Goal: Task Accomplishment & Management: Use online tool/utility

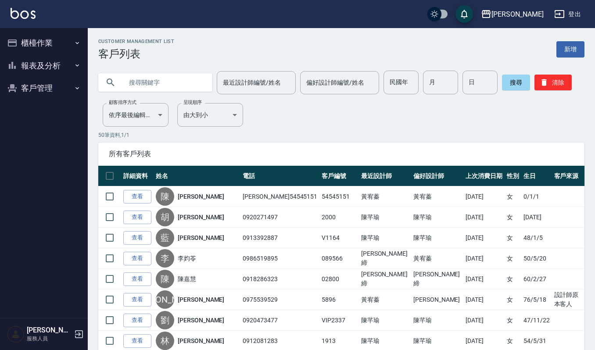
click at [34, 68] on button "報表及分析" at bounding box center [44, 65] width 81 height 23
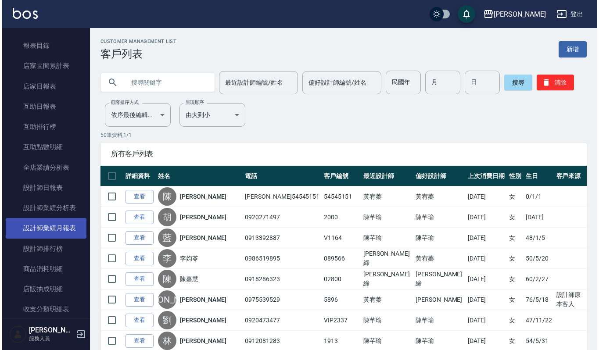
scroll to position [58, 0]
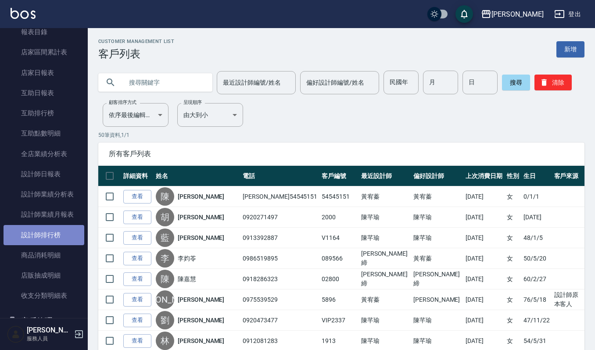
click at [47, 230] on link "設計師排行榜" at bounding box center [44, 235] width 81 height 20
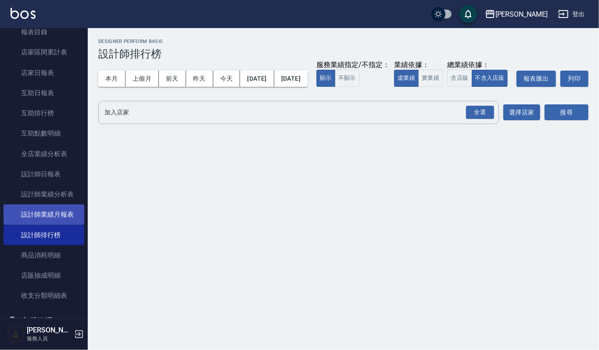
click at [46, 215] on link "設計師業績月報表" at bounding box center [44, 214] width 81 height 20
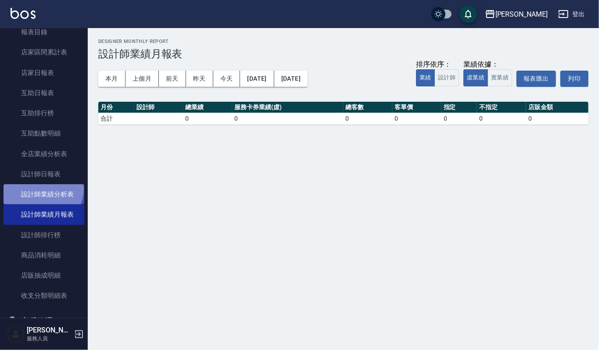
click at [39, 188] on link "設計師業績分析表" at bounding box center [44, 194] width 81 height 20
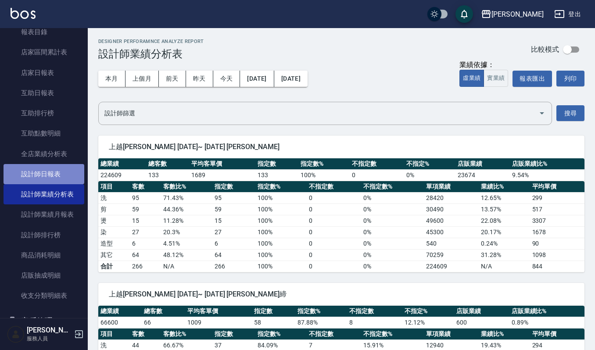
click at [60, 170] on link "設計師日報表" at bounding box center [44, 174] width 81 height 20
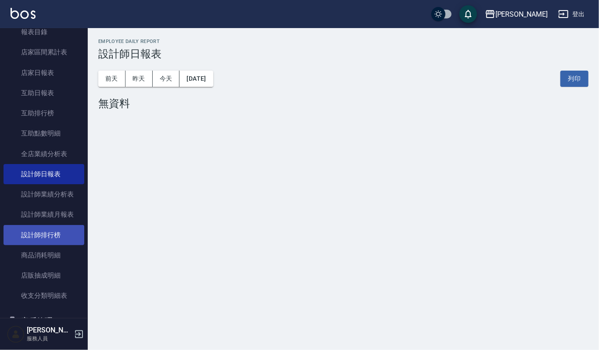
click at [48, 234] on link "設計師排行榜" at bounding box center [44, 235] width 81 height 20
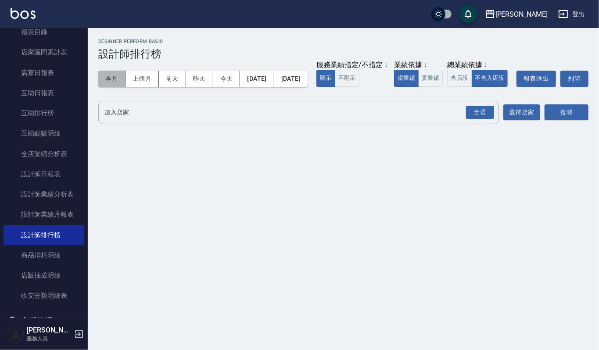
click at [109, 81] on button "本月" at bounding box center [111, 79] width 27 height 16
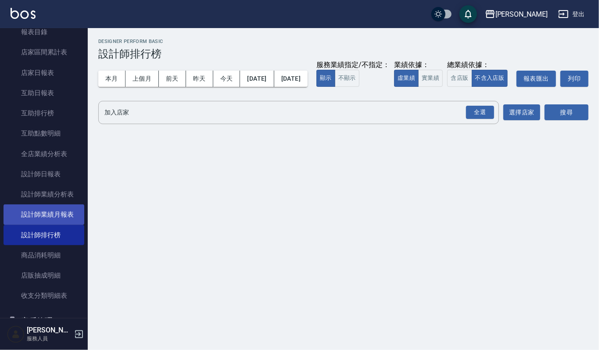
click at [62, 214] on link "設計師業績月報表" at bounding box center [44, 214] width 81 height 20
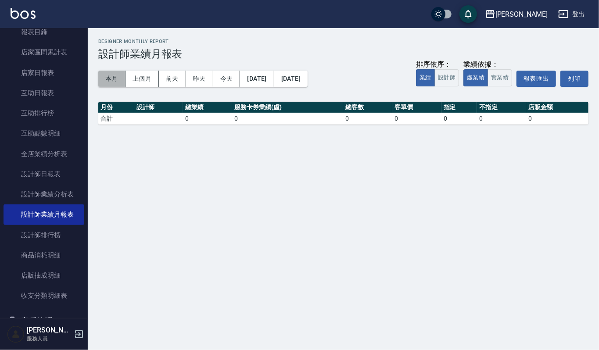
click at [110, 76] on button "本月" at bounding box center [111, 79] width 27 height 16
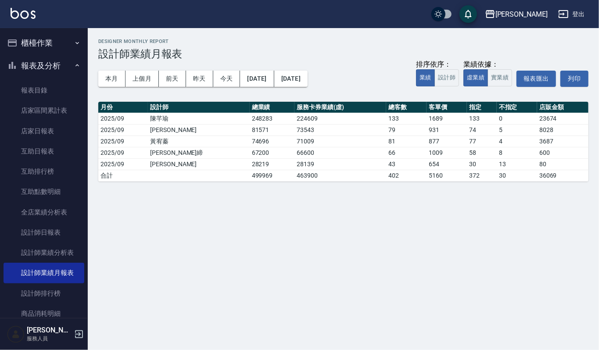
click at [55, 39] on button "櫃檯作業" at bounding box center [44, 43] width 81 height 23
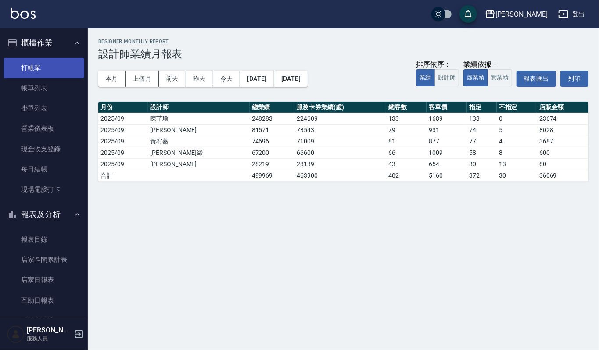
click at [41, 74] on link "打帳單" at bounding box center [44, 68] width 81 height 20
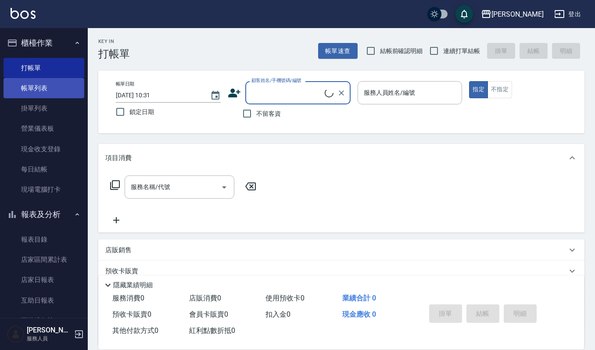
click at [40, 88] on link "帳單列表" at bounding box center [44, 88] width 81 height 20
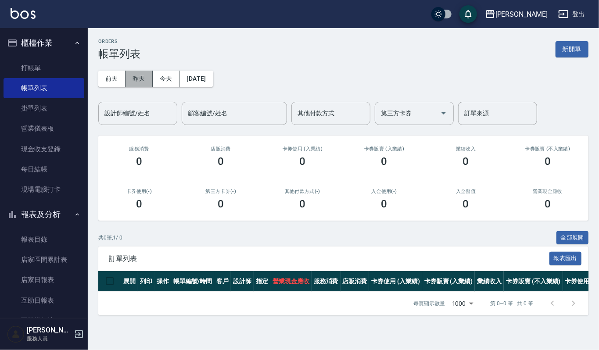
click at [147, 76] on button "昨天" at bounding box center [138, 79] width 27 height 16
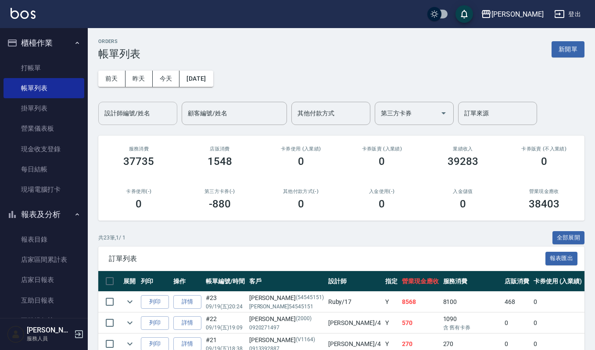
click at [144, 106] on input "設計師編號/姓名" at bounding box center [137, 113] width 71 height 15
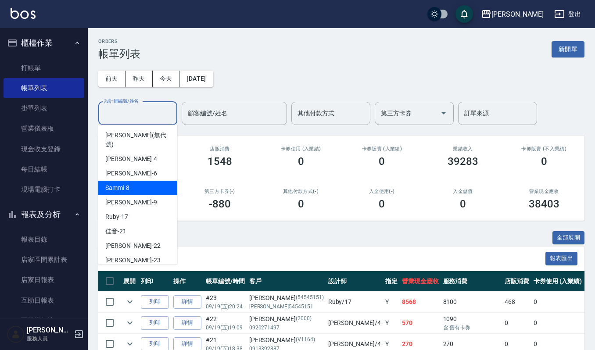
click at [113, 183] on span "Sammi -8" at bounding box center [117, 187] width 24 height 9
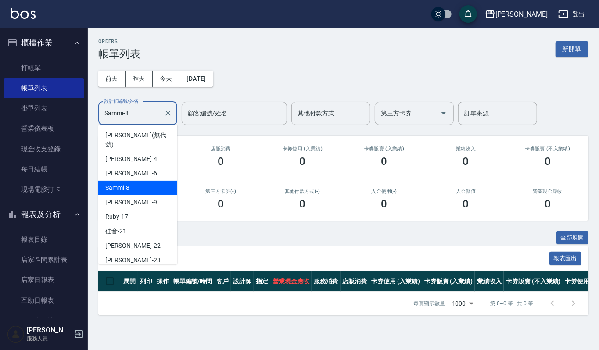
click at [137, 114] on input "Sammi-8" at bounding box center [131, 113] width 58 height 15
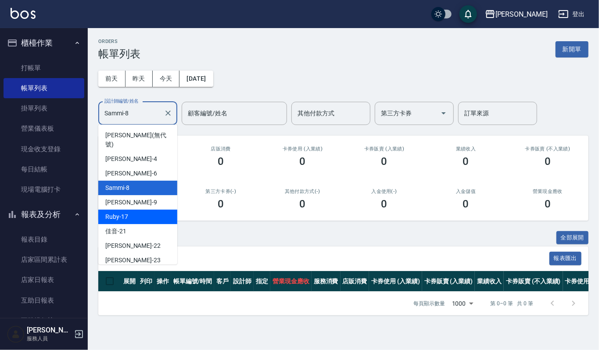
click at [129, 210] on div "Ruby -17" at bounding box center [137, 217] width 79 height 14
type input "Ruby-17"
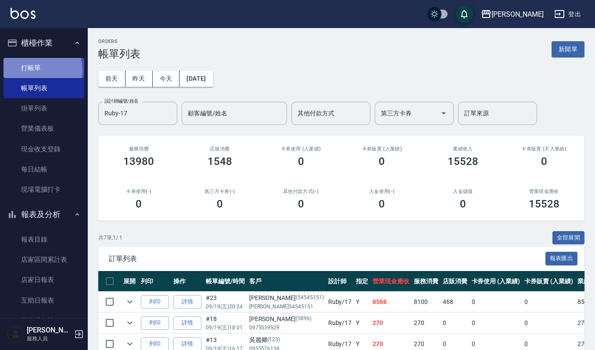
click at [34, 70] on link "打帳單" at bounding box center [44, 68] width 81 height 20
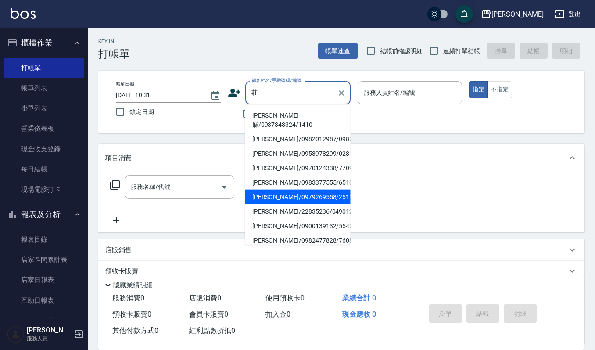
click at [299, 194] on li "莊秉鑫/0979269558/2511" at bounding box center [297, 197] width 105 height 14
type input "莊秉鑫/0979269558/2511"
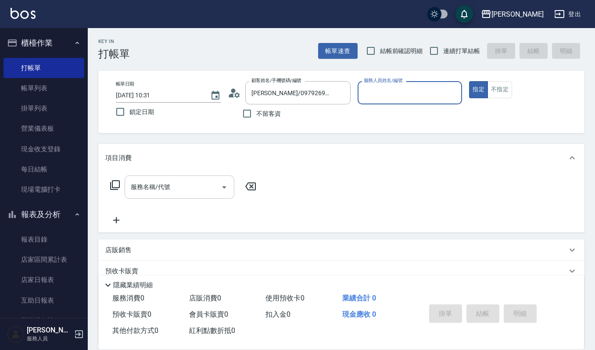
type input "吉兒-4"
click at [146, 202] on div "服務名稱/代號 服務名稱/代號" at bounding box center [183, 200] width 156 height 50
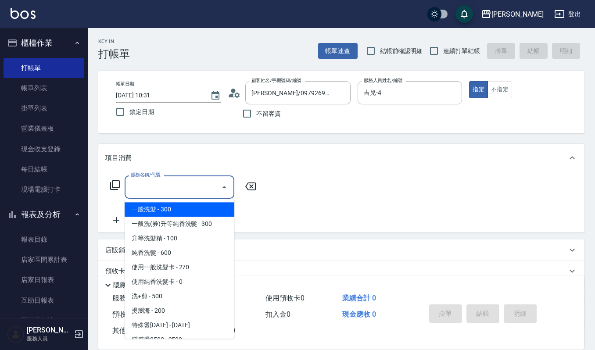
click at [155, 185] on div "服務名稱/代號 服務名稱/代號" at bounding box center [180, 186] width 110 height 23
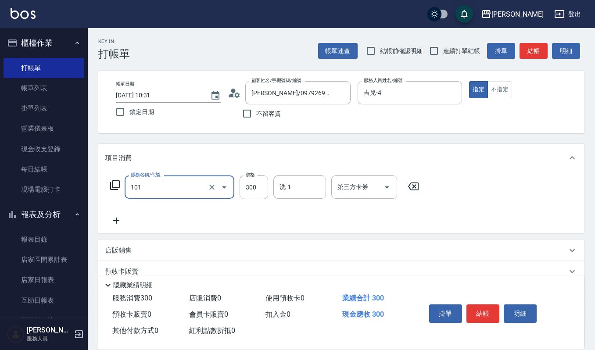
type input "一般洗髮(101)"
type input "270"
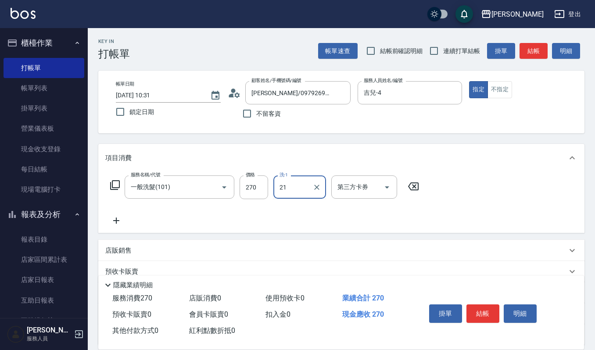
type input "佳音-21"
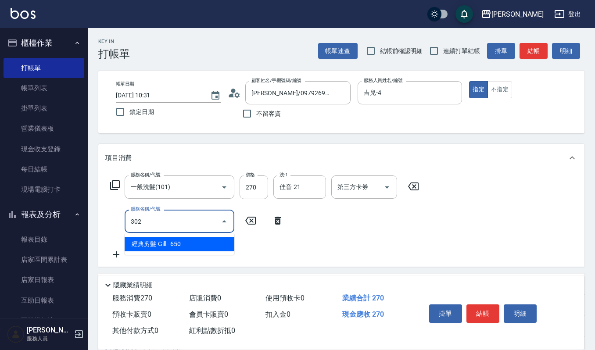
type input "經典剪髮-Gill(302)"
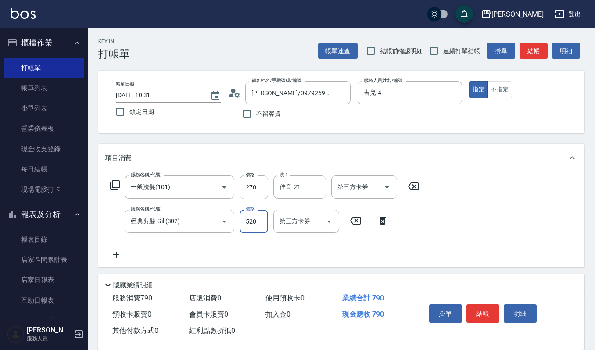
type input "520"
click at [258, 194] on input "270" at bounding box center [253, 187] width 29 height 24
type input "300"
click at [525, 316] on button "明細" at bounding box center [519, 313] width 33 height 18
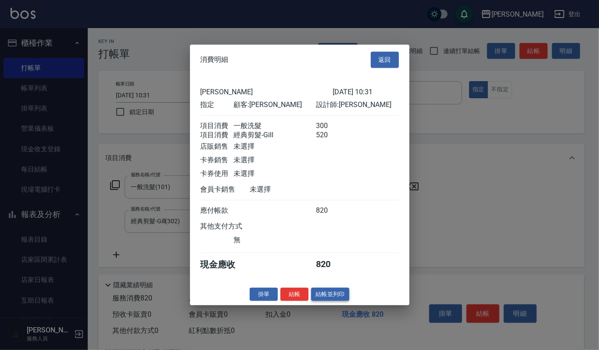
click at [335, 297] on button "結帳並列印" at bounding box center [330, 294] width 38 height 14
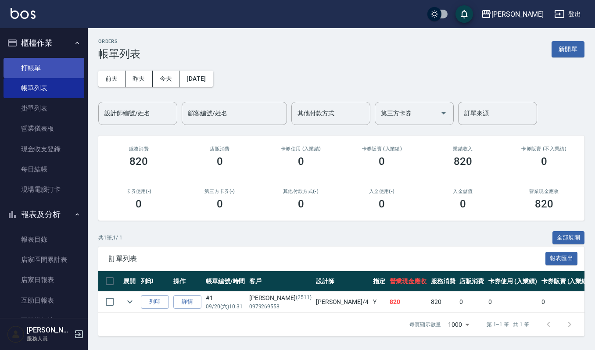
click at [21, 68] on link "打帳單" at bounding box center [44, 68] width 81 height 20
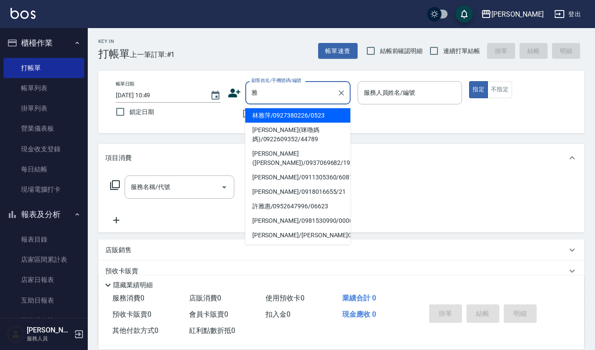
click at [306, 186] on li "李雅菁/0918016655/21" at bounding box center [297, 192] width 105 height 14
type input "李雅菁/0918016655/21"
type input "Sammi-8"
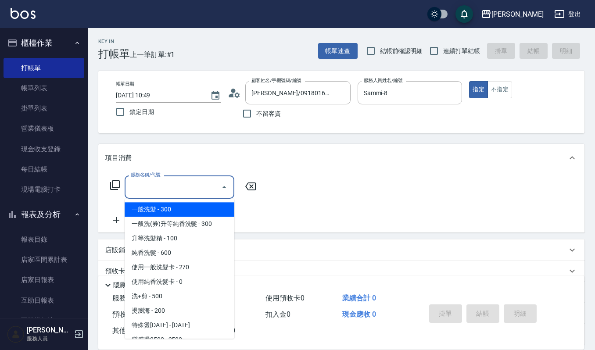
drag, startPoint x: 190, startPoint y: 189, endPoint x: 231, endPoint y: 193, distance: 40.9
click at [201, 189] on input "服務名稱/代號" at bounding box center [172, 186] width 89 height 15
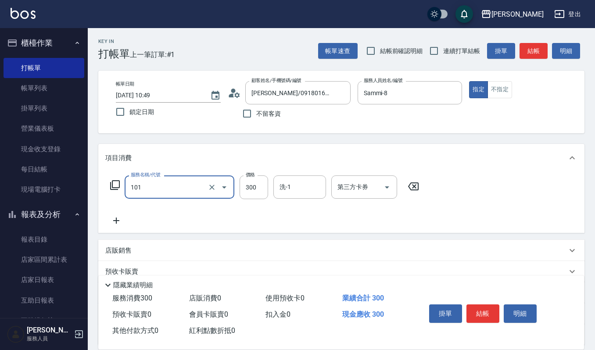
type input "一般洗髮(101)"
type input "270"
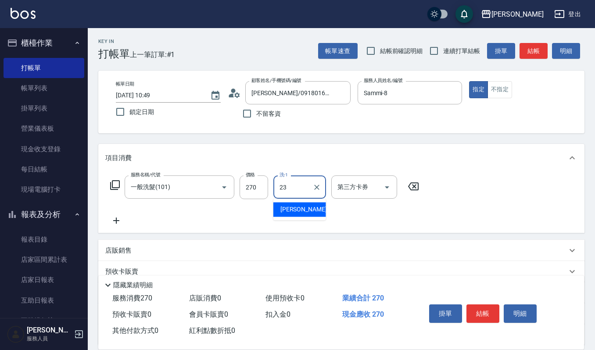
type input "郁涵-23"
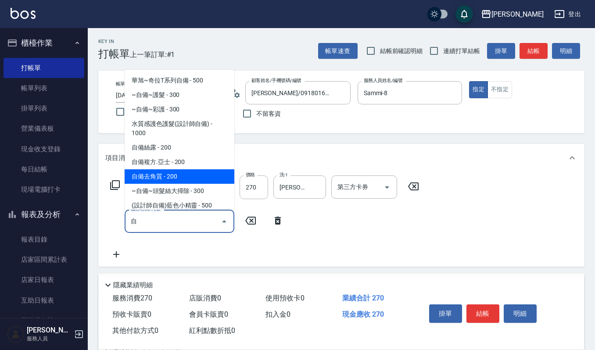
click at [178, 175] on span "自備去角質 - 200" at bounding box center [180, 176] width 110 height 14
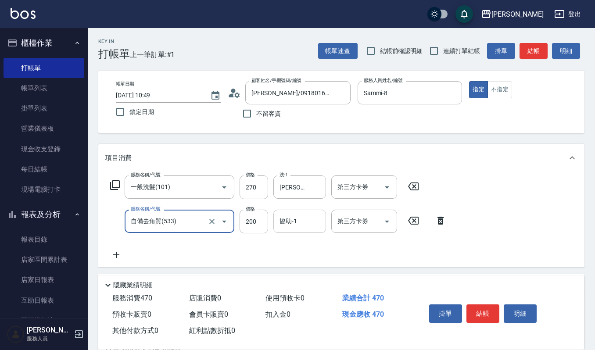
type input "自備去角質(533)"
click at [297, 223] on input "協助-1" at bounding box center [299, 221] width 45 height 15
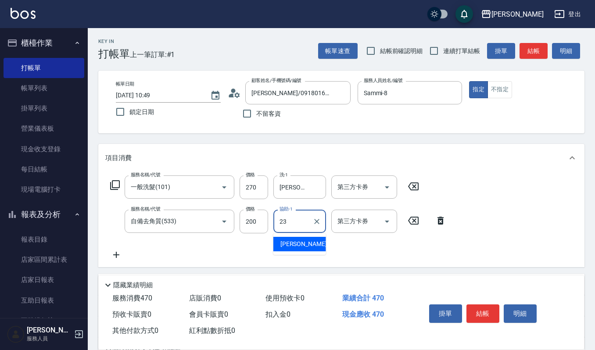
type input "郁涵-23"
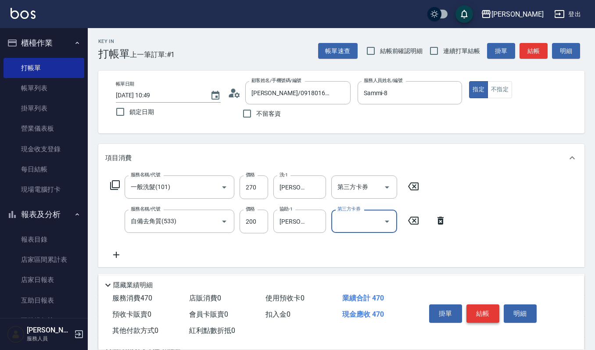
click at [489, 313] on button "結帳" at bounding box center [482, 313] width 33 height 18
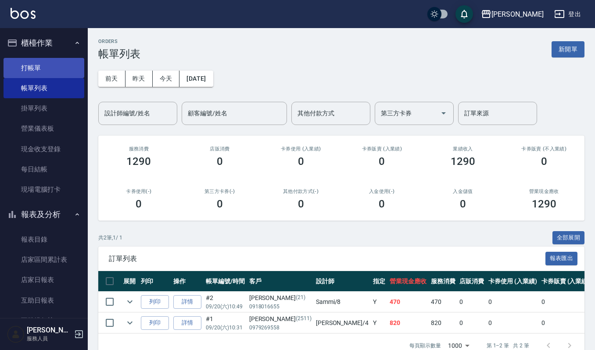
click at [39, 63] on link "打帳單" at bounding box center [44, 68] width 81 height 20
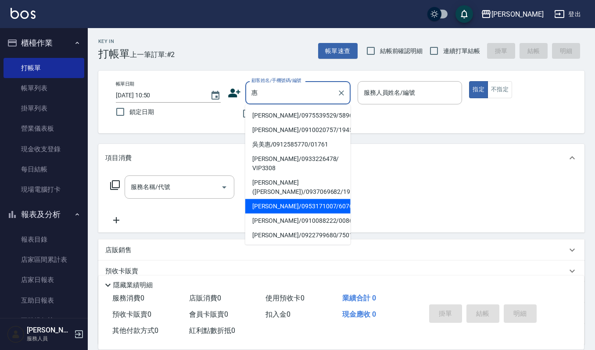
scroll to position [58, 0]
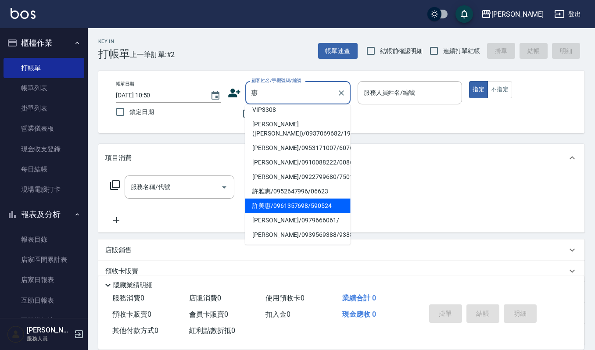
click at [303, 155] on li "趙惠娟/0953171007/60765" at bounding box center [297, 148] width 105 height 14
type input "趙惠娟/0953171007/60765"
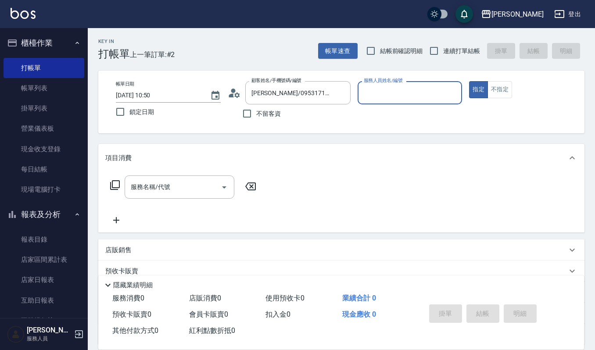
type input "吉兒-4"
click at [164, 180] on div "服務名稱/代號 服務名稱/代號" at bounding box center [180, 186] width 110 height 23
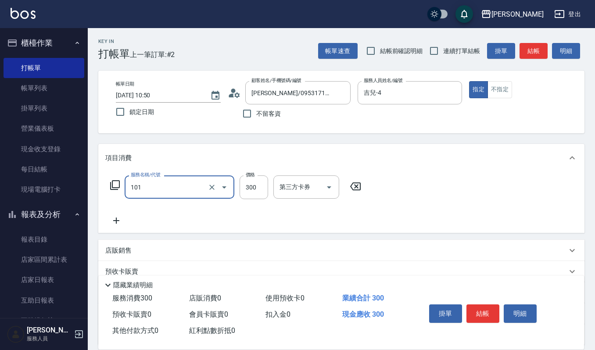
type input "一般洗髮(101)"
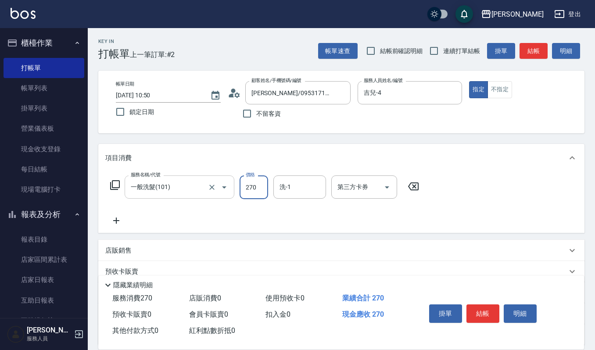
type input "270"
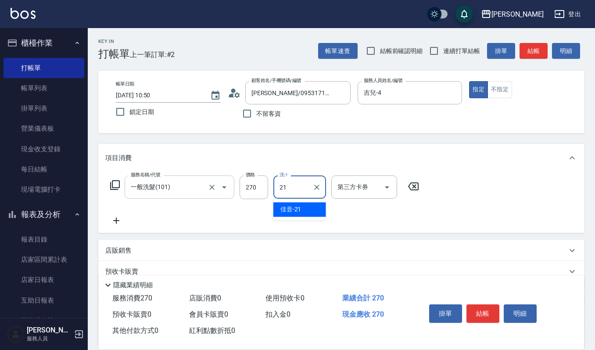
type input "佳音-21"
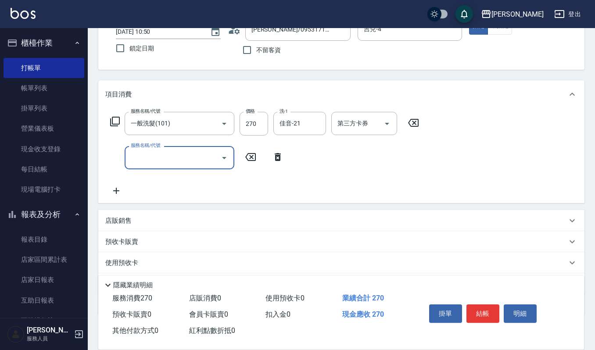
scroll to position [111, 0]
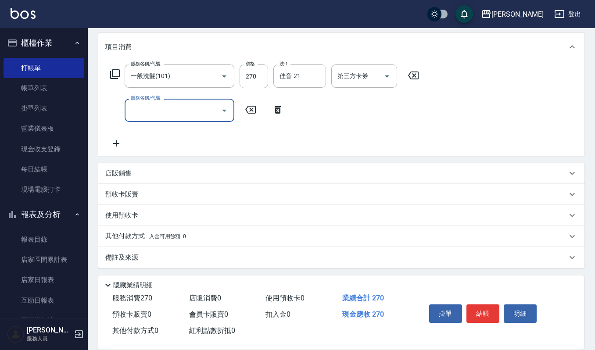
click at [146, 177] on div "店販銷售" at bounding box center [335, 173] width 461 height 9
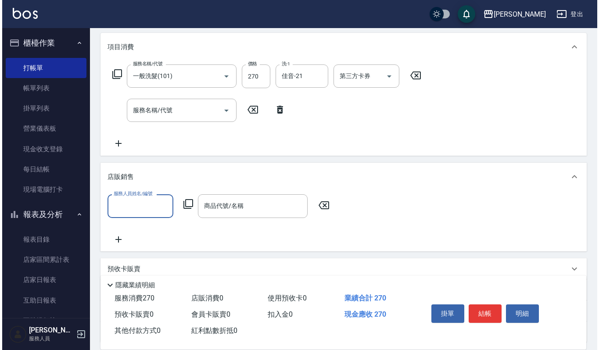
scroll to position [0, 0]
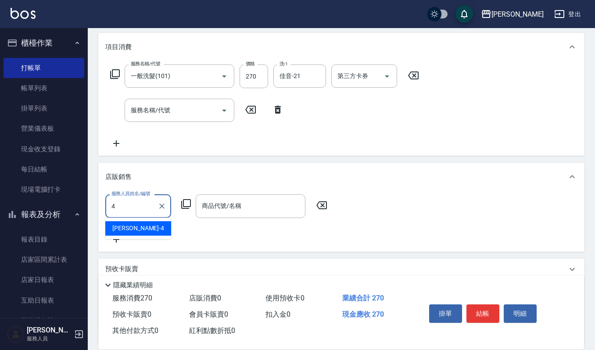
type input "吉兒-4"
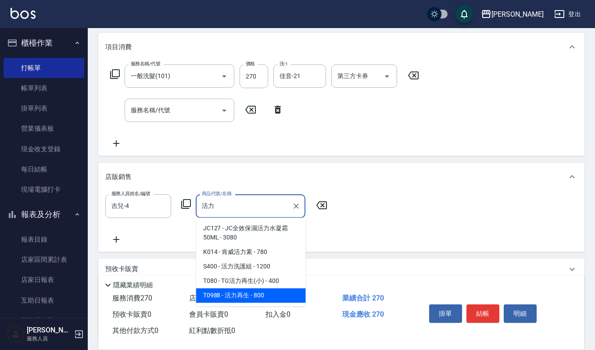
click at [279, 274] on span "S400 - 活力洗護組 - 1200" at bounding box center [251, 266] width 110 height 14
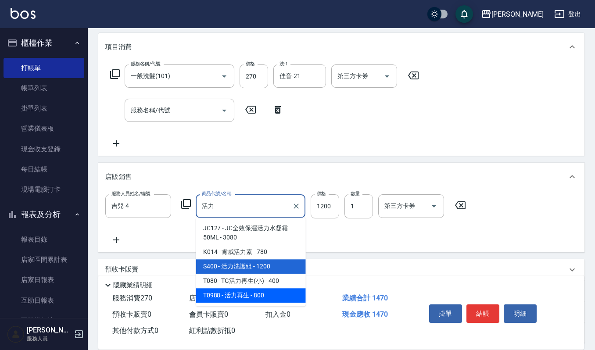
click at [235, 292] on span "T0988 - 活力再生 - 800" at bounding box center [251, 295] width 110 height 14
type input "活力再生"
type input "800"
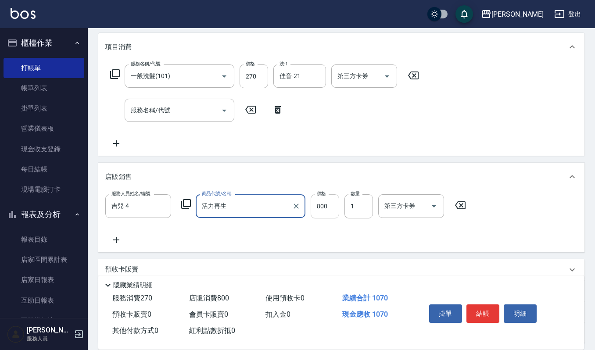
type input "活力再生"
click at [330, 202] on input "800" at bounding box center [324, 206] width 29 height 24
type input "720"
click at [514, 307] on button "明細" at bounding box center [519, 313] width 33 height 18
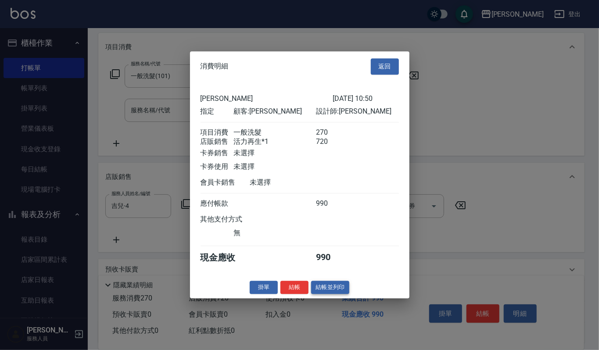
click at [326, 288] on button "結帳並列印" at bounding box center [330, 288] width 38 height 14
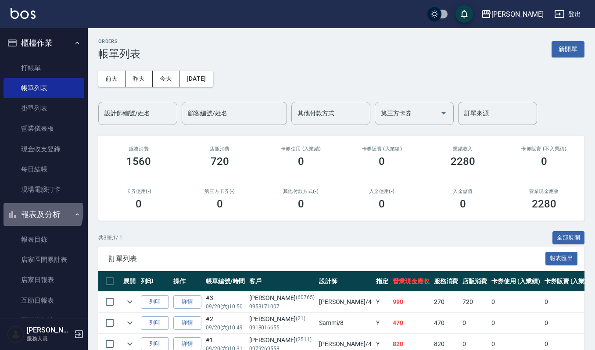
click at [38, 211] on button "報表及分析" at bounding box center [44, 214] width 81 height 23
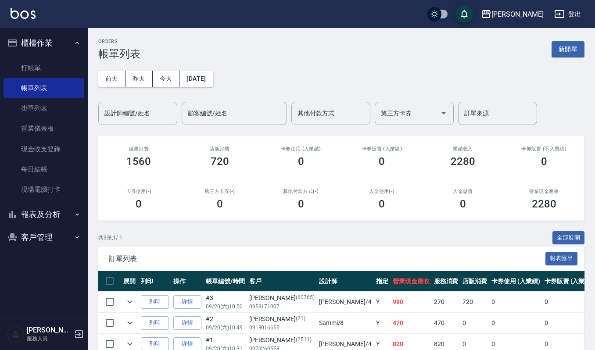
click at [52, 237] on button "客戶管理" at bounding box center [44, 237] width 81 height 23
click at [48, 263] on link "客戶列表" at bounding box center [44, 262] width 81 height 20
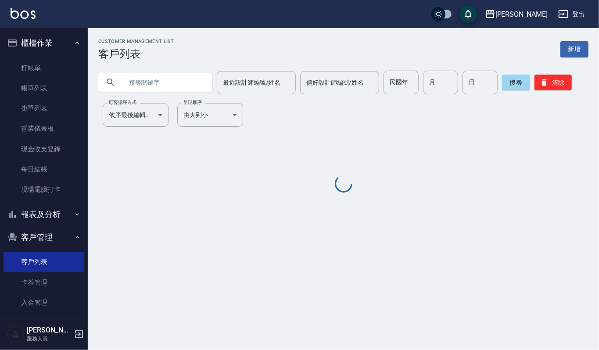
click at [165, 82] on input "text" at bounding box center [164, 83] width 82 height 24
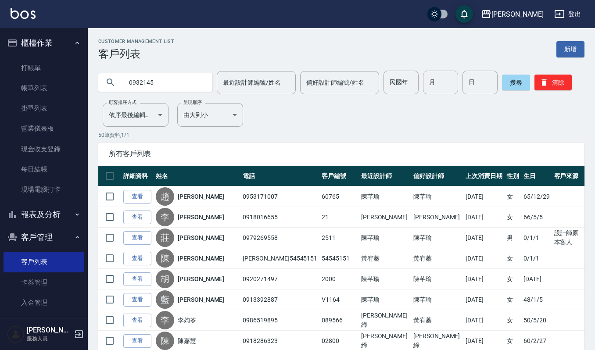
type input "0932145"
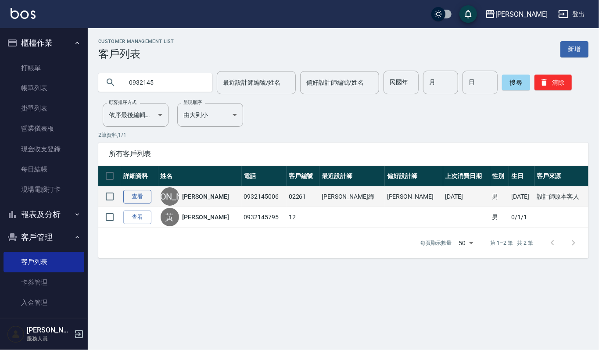
click at [141, 196] on link "查看" at bounding box center [137, 197] width 28 height 14
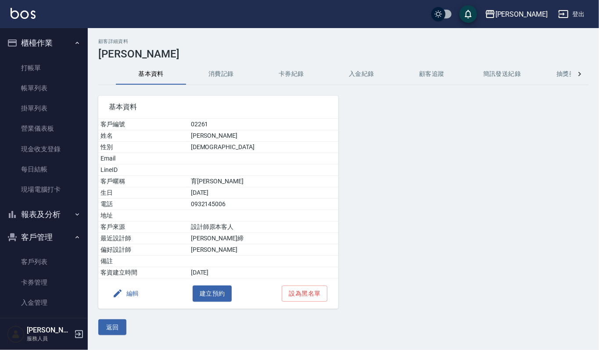
click at [221, 80] on button "消費記錄" at bounding box center [221, 74] width 70 height 21
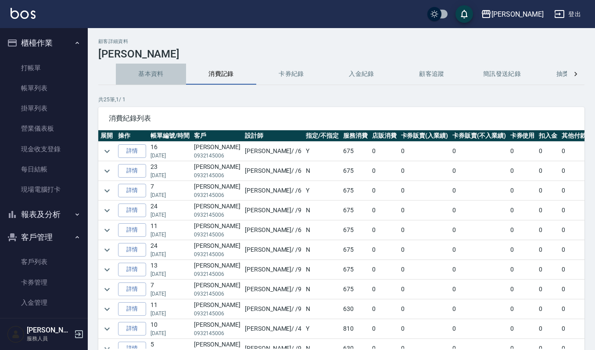
click at [151, 75] on button "基本資料" at bounding box center [151, 74] width 70 height 21
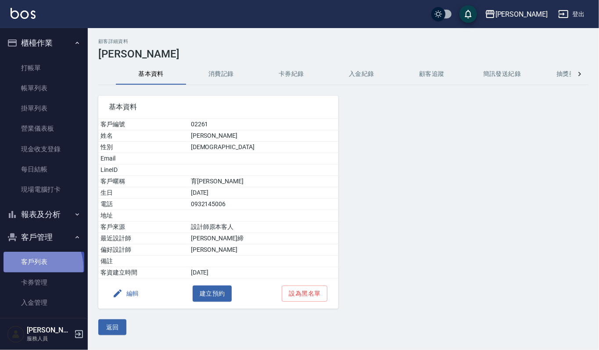
click at [34, 267] on link "客戶列表" at bounding box center [44, 262] width 81 height 20
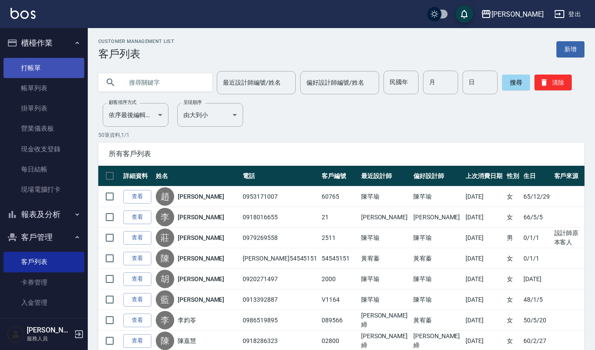
click at [62, 67] on link "打帳單" at bounding box center [44, 68] width 81 height 20
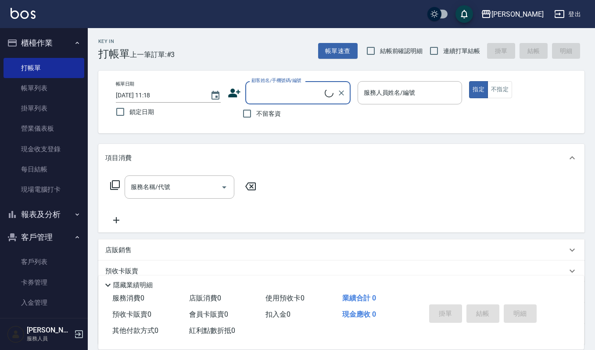
click at [285, 97] on input "顧客姓名/手機號碼/編號" at bounding box center [286, 92] width 75 height 15
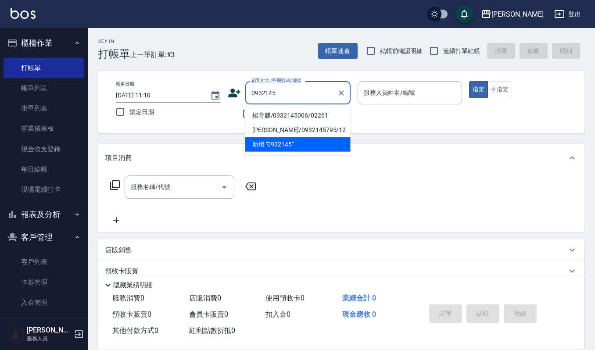
click at [325, 118] on li "楊育麒/0932145006/02261" at bounding box center [297, 115] width 105 height 14
type input "楊育麒/0932145006/02261"
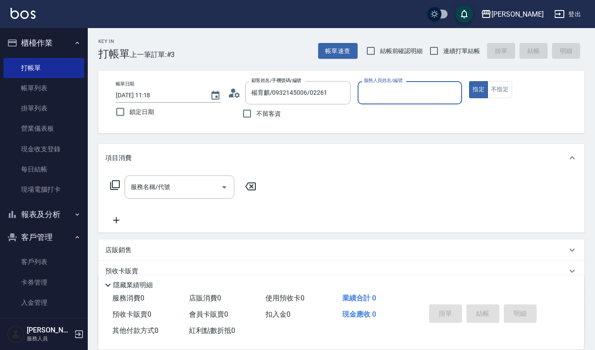
type input "Ivy艾薇-9"
click at [455, 89] on icon "Clear" at bounding box center [452, 93] width 9 height 9
type input "Joalin-6"
type button "true"
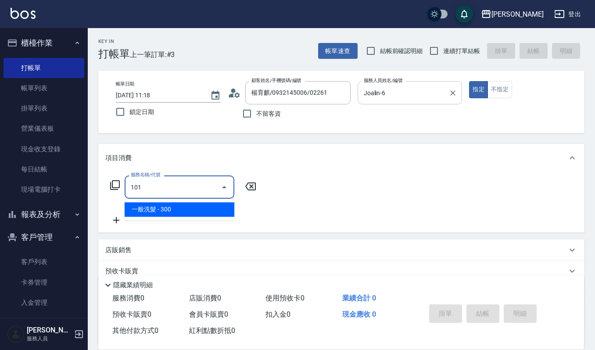
type input "一般洗髮(101)"
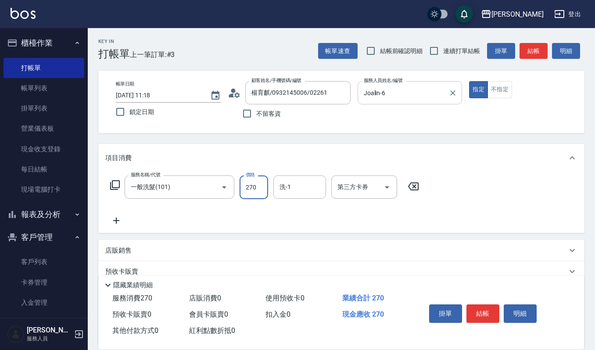
type input "270"
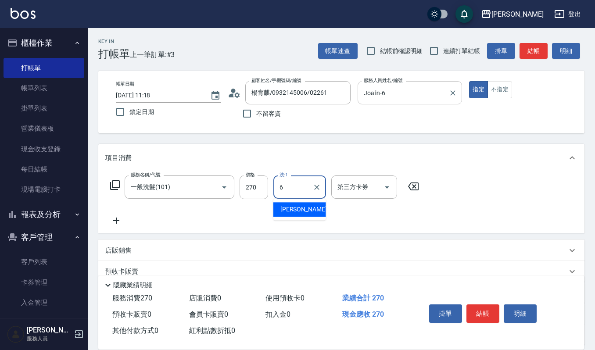
type input "Joalin-6"
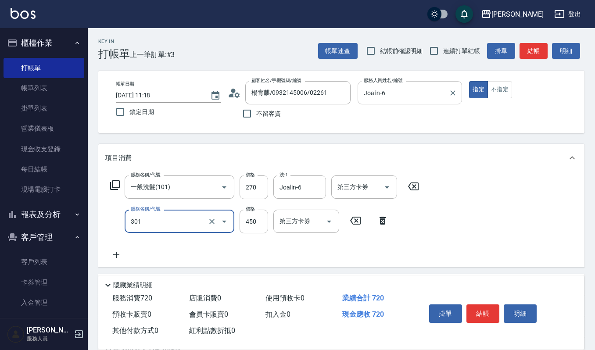
type input "創意剪髮(301)"
type input "405"
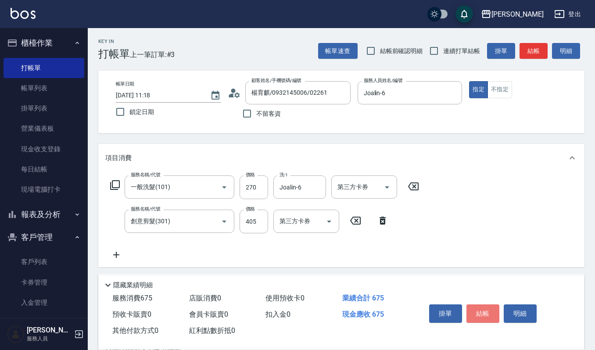
drag, startPoint x: 490, startPoint y: 313, endPoint x: 482, endPoint y: 314, distance: 7.5
click at [488, 313] on button "結帳" at bounding box center [482, 313] width 33 height 18
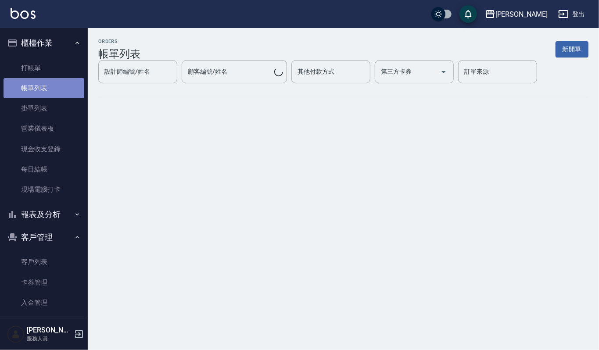
click at [51, 90] on link "帳單列表" at bounding box center [44, 88] width 81 height 20
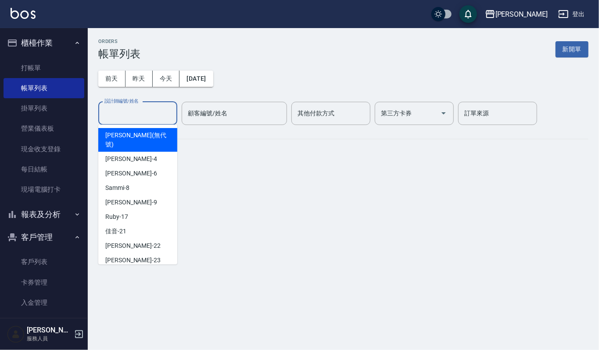
click at [132, 113] on input "設計師編號/姓名" at bounding box center [137, 113] width 71 height 15
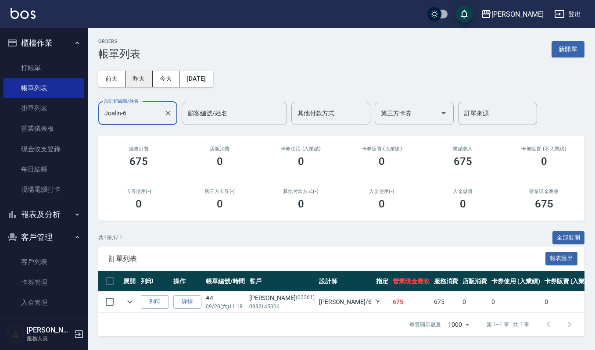
type input "Joalin-6"
click at [134, 81] on button "昨天" at bounding box center [138, 79] width 27 height 16
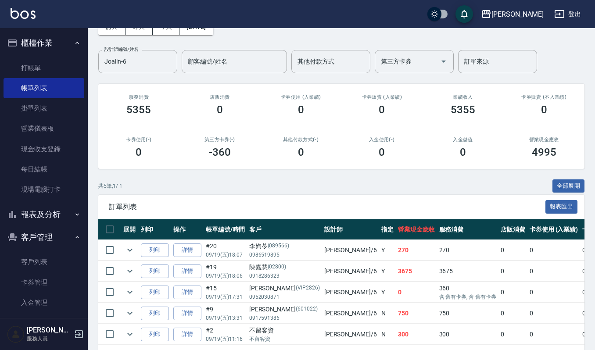
scroll to position [91, 0]
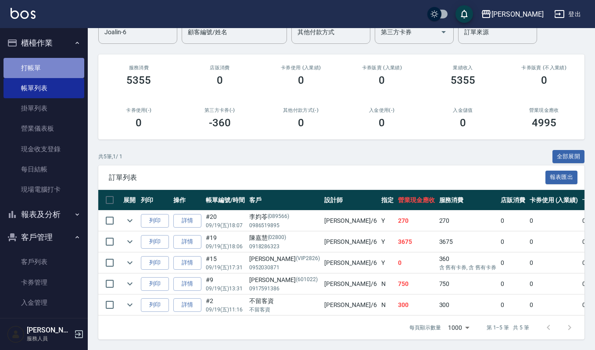
click at [49, 69] on link "打帳單" at bounding box center [44, 68] width 81 height 20
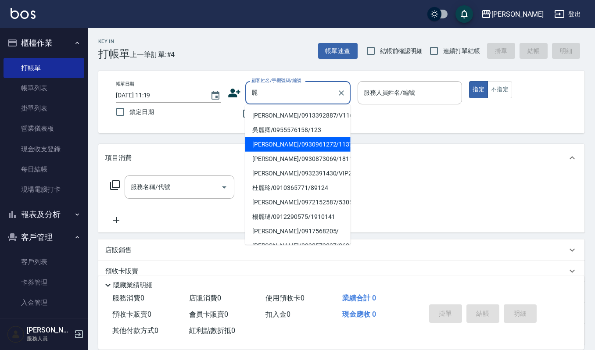
click at [302, 146] on li "黃麗櫻/0930961272/1137" at bounding box center [297, 144] width 105 height 14
type input "黃麗櫻/0930961272/1137"
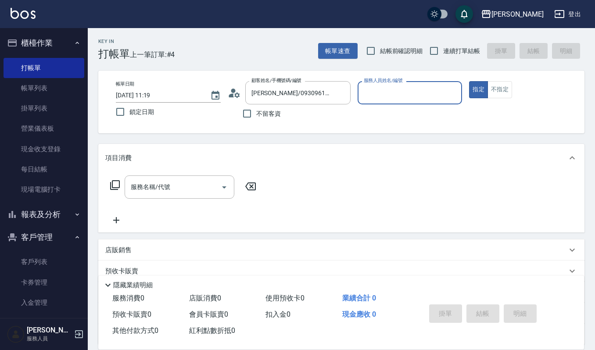
type input "Sammi-8"
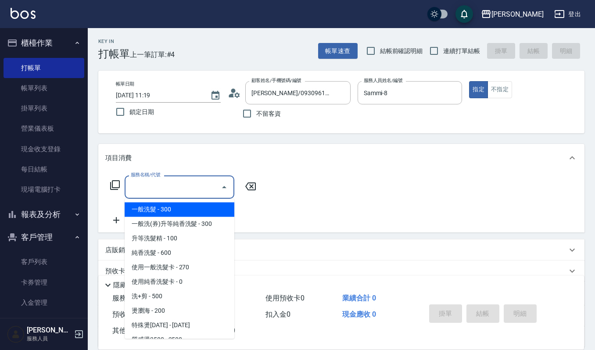
click at [186, 193] on input "服務名稱/代號" at bounding box center [172, 186] width 89 height 15
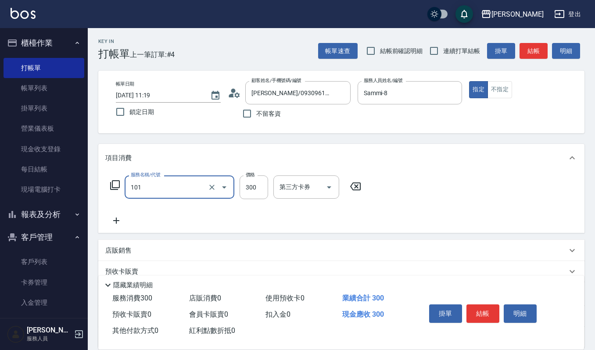
type input "一般洗髮(101)"
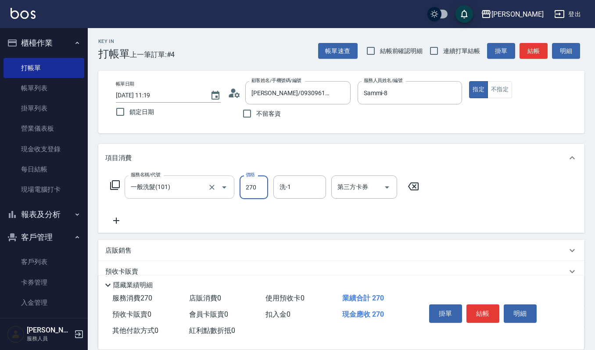
type input "270"
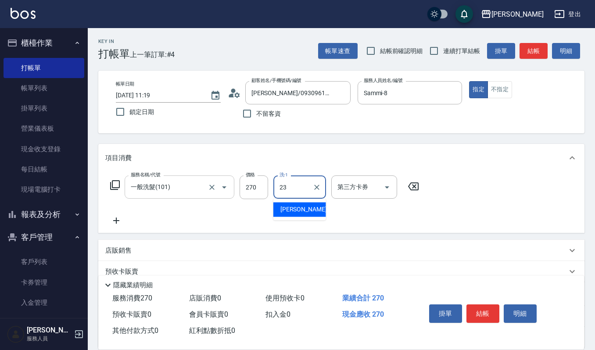
type input "郁涵-23"
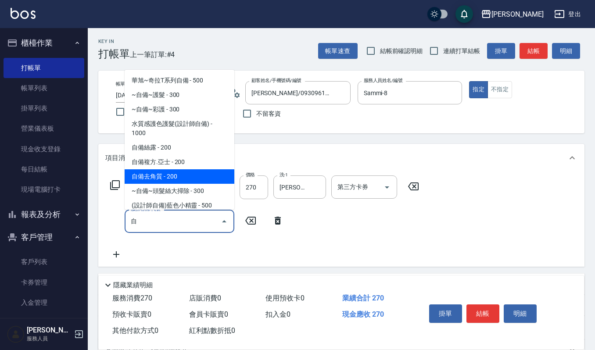
click at [192, 165] on span "自備複方.亞士 - 200" at bounding box center [180, 162] width 110 height 14
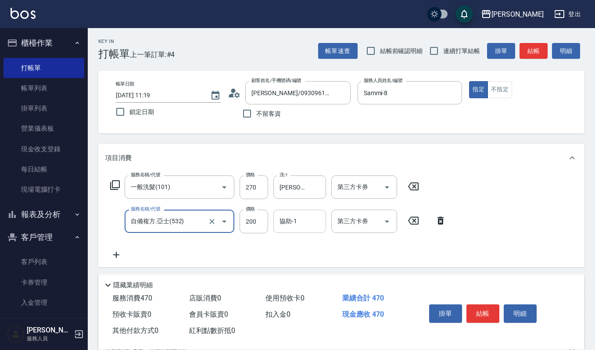
type input "自備複方.亞士(532)"
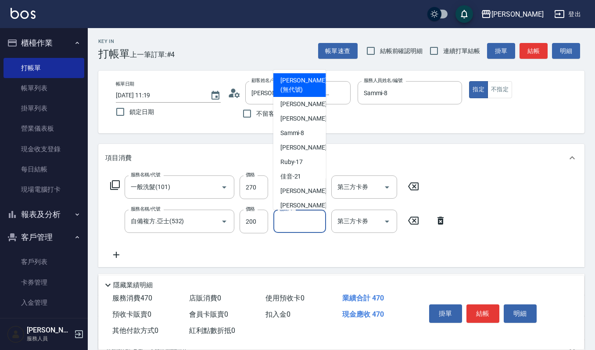
click at [285, 221] on div "協助-1 協助-1" at bounding box center [299, 221] width 53 height 23
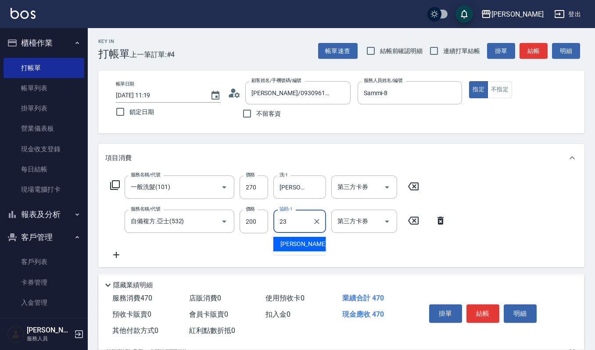
type input "郁涵-23"
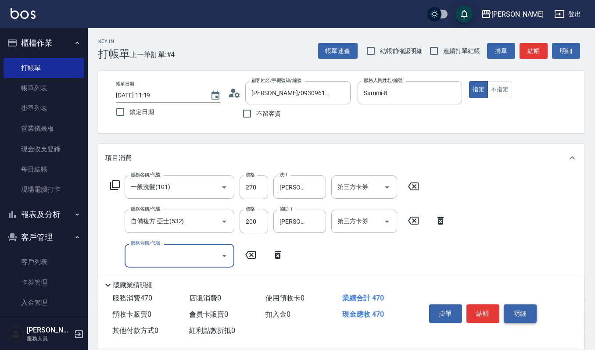
click at [533, 320] on button "明細" at bounding box center [519, 313] width 33 height 18
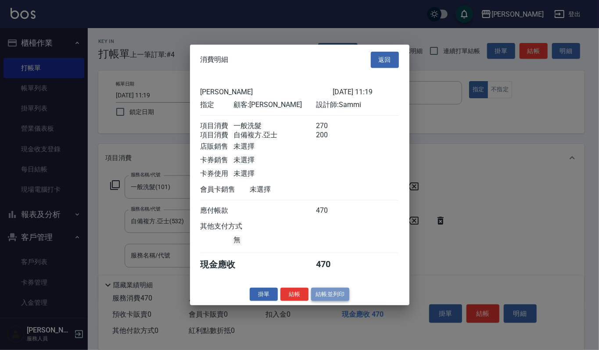
click at [339, 301] on button "結帳並列印" at bounding box center [330, 294] width 38 height 14
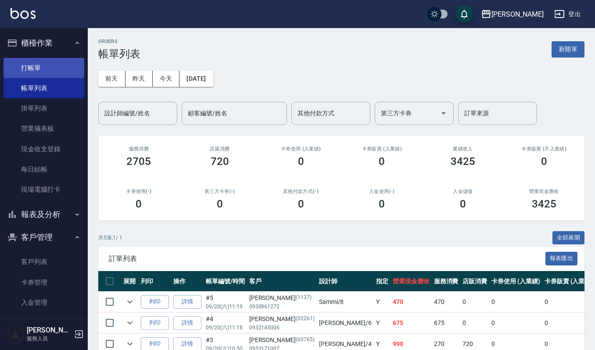
click at [36, 66] on link "打帳單" at bounding box center [44, 68] width 81 height 20
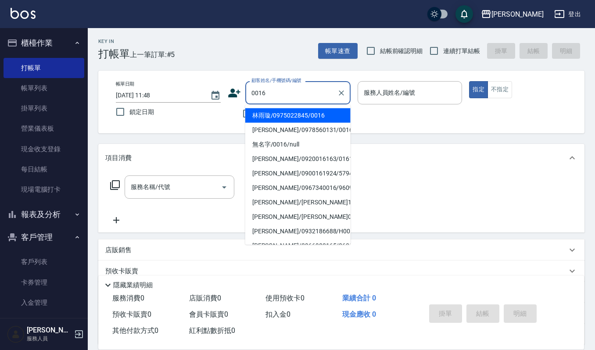
click at [295, 114] on li "林雨璇/0975022845/0016" at bounding box center [297, 115] width 105 height 14
type input "林雨璇/0975022845/0016"
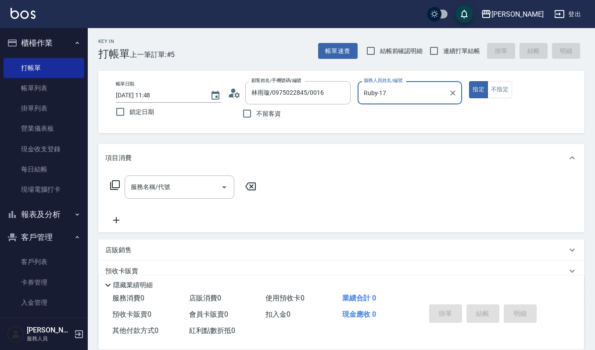
click at [395, 89] on input "Ruby-17" at bounding box center [403, 92] width 84 height 15
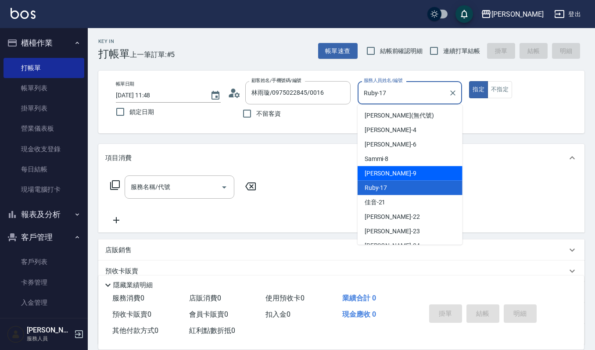
click at [400, 174] on div "Ivy艾薇 -9" at bounding box center [409, 173] width 105 height 14
type input "Ivy艾薇-9"
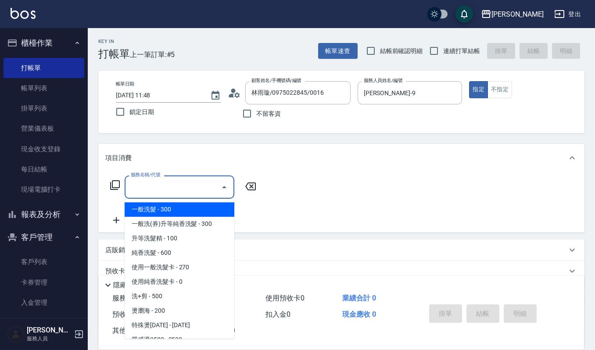
click at [155, 188] on input "服務名稱/代號" at bounding box center [172, 186] width 89 height 15
click at [169, 208] on span "一般洗髮 - 300" at bounding box center [180, 209] width 110 height 14
type input "一般洗髮(101)"
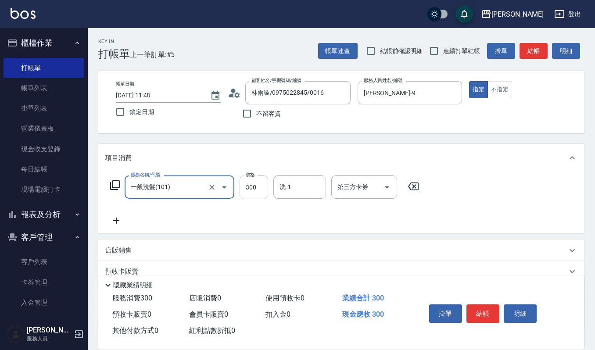
click at [257, 190] on input "300" at bounding box center [253, 187] width 29 height 24
type input "270"
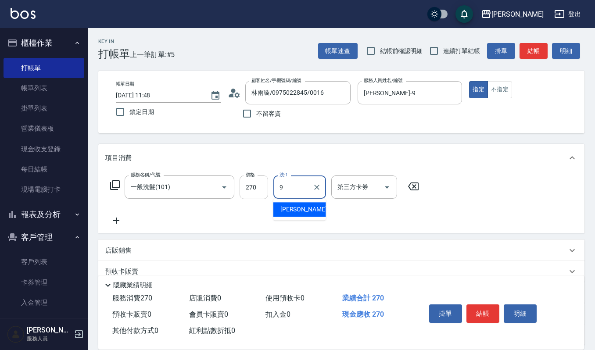
type input "Ivy艾薇-9"
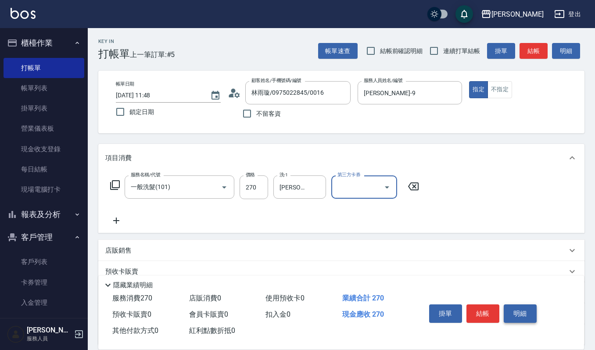
click at [526, 307] on button "明細" at bounding box center [519, 313] width 33 height 18
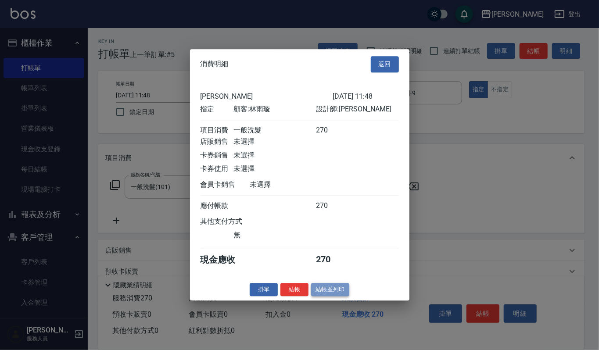
click at [333, 292] on button "結帳並列印" at bounding box center [330, 290] width 38 height 14
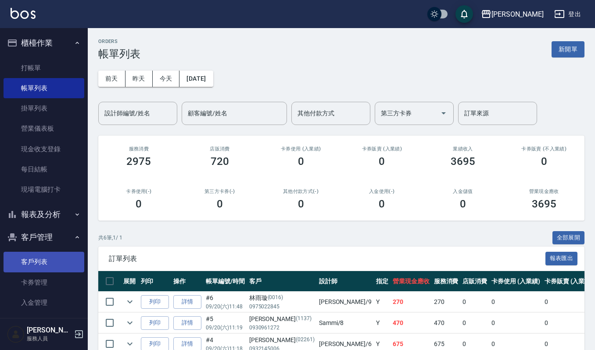
click at [74, 257] on link "客戶列表" at bounding box center [44, 262] width 81 height 20
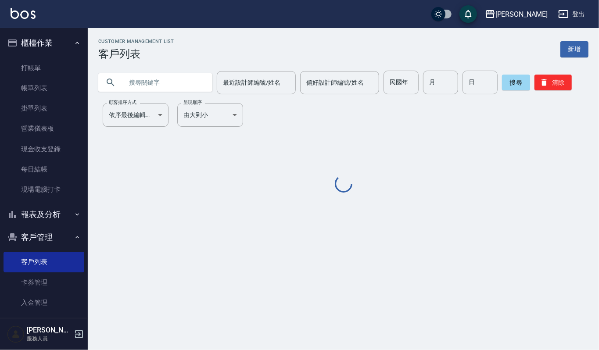
click at [169, 71] on input "text" at bounding box center [164, 83] width 82 height 24
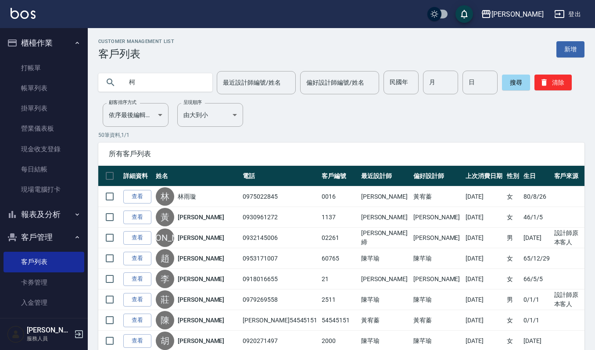
type input "柯"
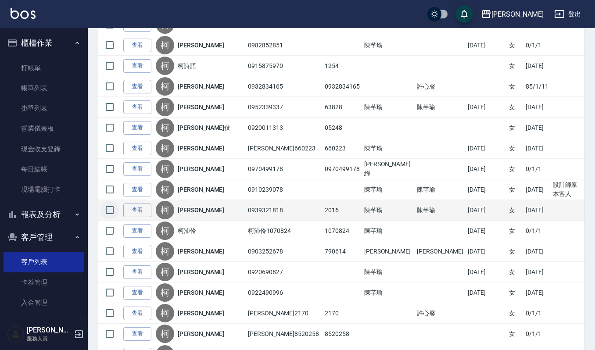
scroll to position [175, 0]
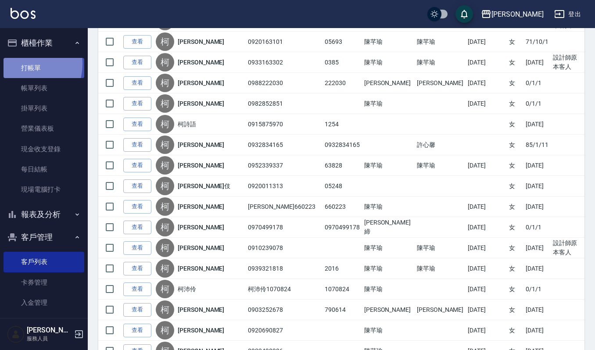
click at [20, 64] on link "打帳單" at bounding box center [44, 68] width 81 height 20
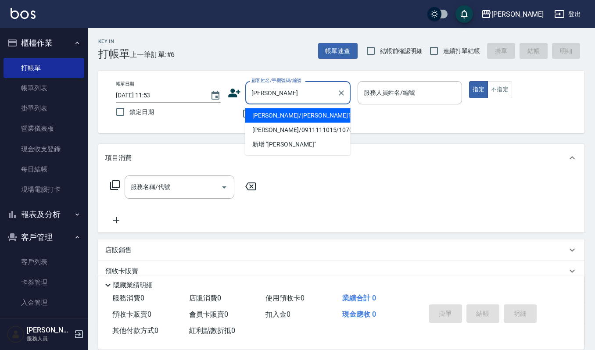
click at [274, 115] on li "柯沛伶/柯沛伶1070824/1070824" at bounding box center [297, 115] width 105 height 14
type input "柯沛伶/柯沛伶1070824/1070824"
click at [318, 91] on input "柯沛伶/柯沛伶1070824/1070824" at bounding box center [291, 92] width 84 height 15
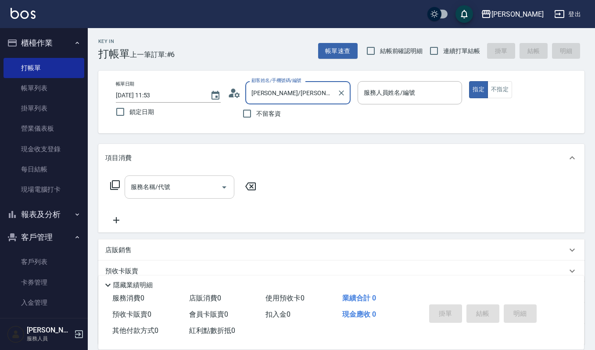
click at [183, 185] on input "服務名稱/代號" at bounding box center [172, 186] width 89 height 15
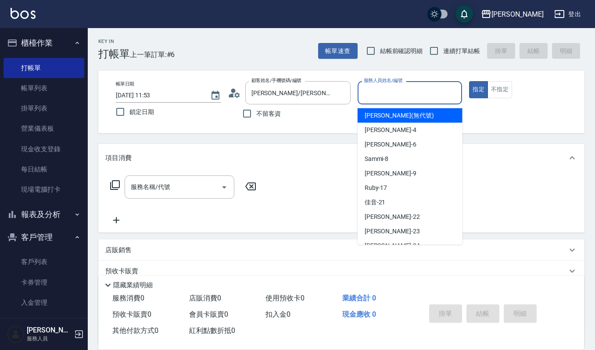
click at [410, 90] on input "服務人員姓名/編號" at bounding box center [409, 92] width 97 height 15
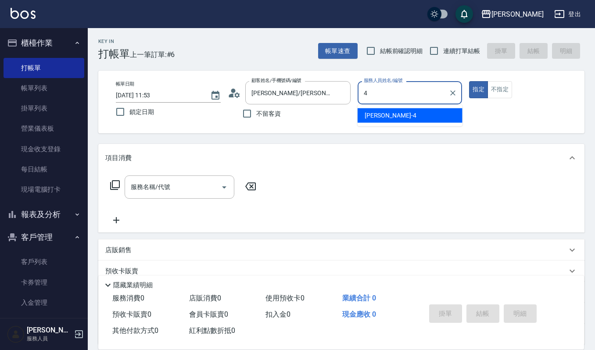
type input "吉兒-4"
type button "true"
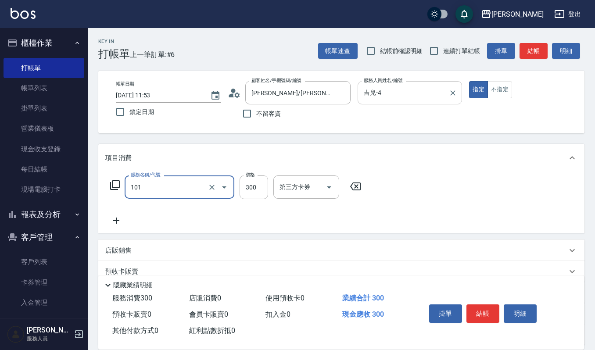
type input "一般洗髮(101)"
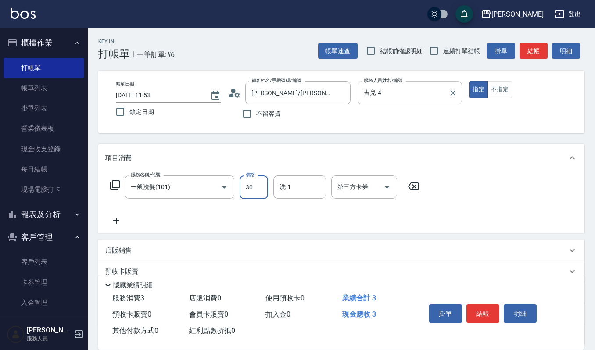
type input "300"
type input "佳音-21"
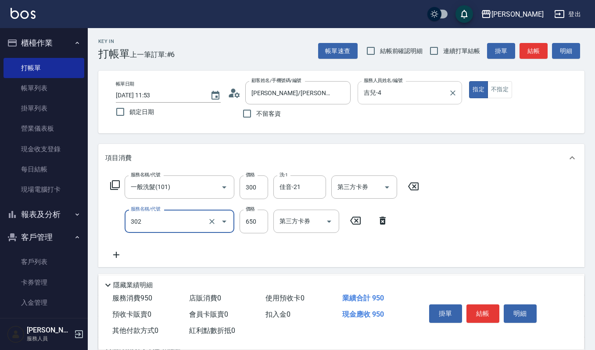
type input "經典剪髮-Gill(302)"
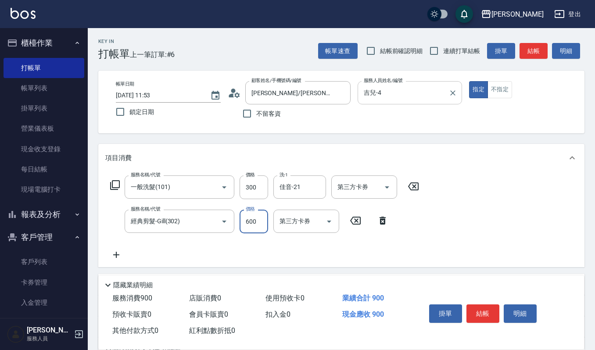
type input "600"
click at [522, 304] on button "明細" at bounding box center [519, 313] width 33 height 18
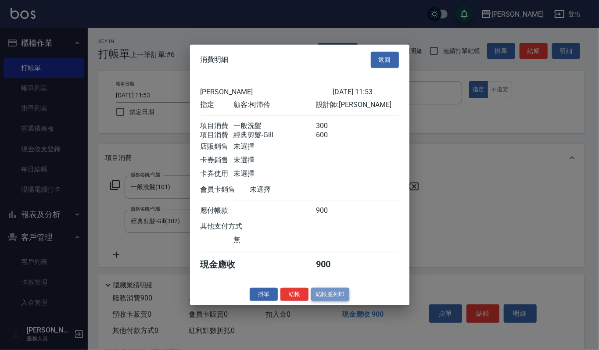
click at [320, 298] on button "結帳並列印" at bounding box center [330, 294] width 38 height 14
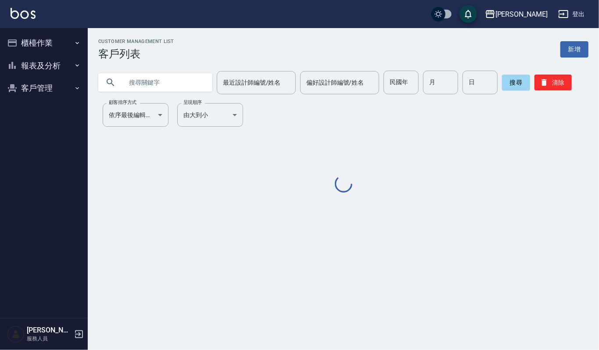
click at [142, 72] on input "text" at bounding box center [164, 83] width 82 height 24
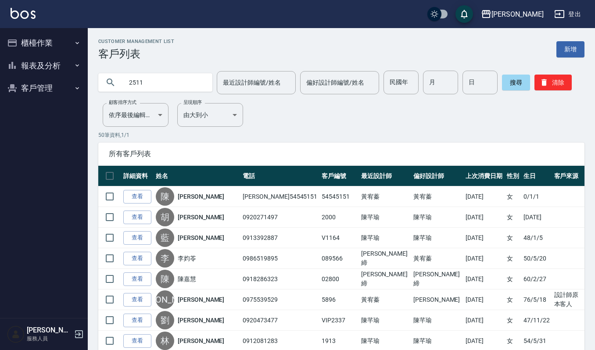
type input "2511"
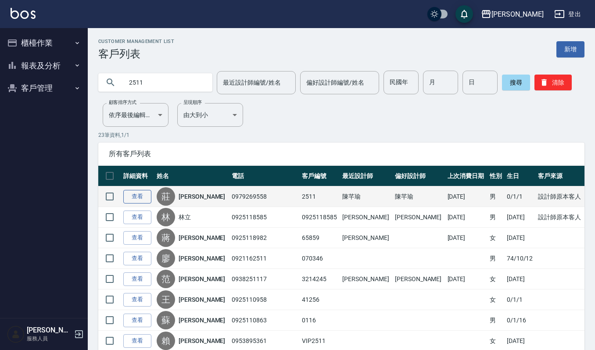
click at [150, 196] on link "查看" at bounding box center [137, 197] width 28 height 14
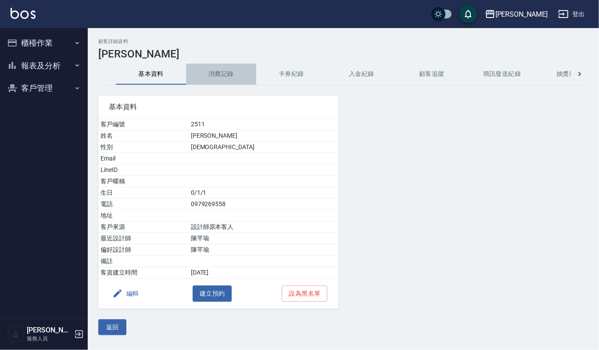
click at [206, 82] on button "消費記錄" at bounding box center [221, 74] width 70 height 21
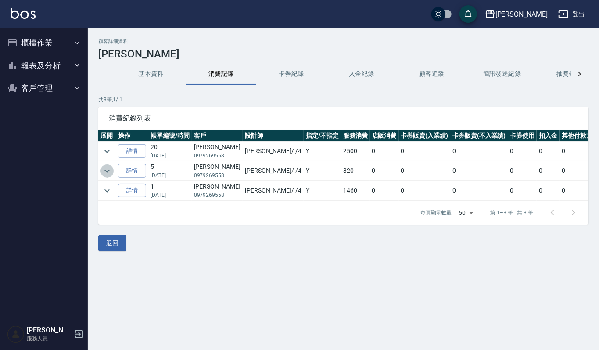
click at [110, 167] on icon "expand row" at bounding box center [107, 171] width 11 height 11
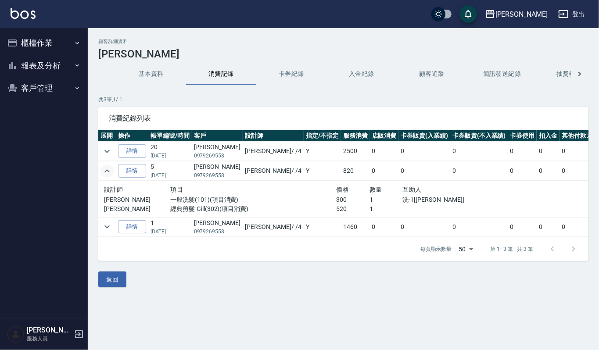
click at [111, 167] on icon "expand row" at bounding box center [107, 171] width 11 height 11
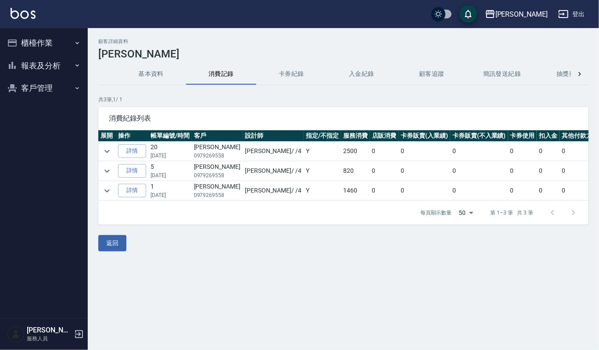
click at [25, 87] on button "客戶管理" at bounding box center [44, 88] width 81 height 23
click at [25, 104] on link "客戶列表" at bounding box center [44, 113] width 81 height 20
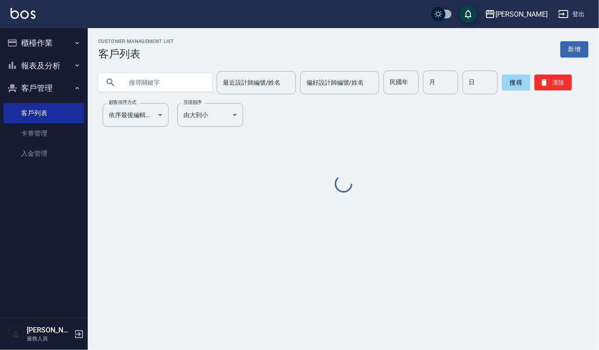
click at [177, 87] on input "text" at bounding box center [164, 83] width 82 height 24
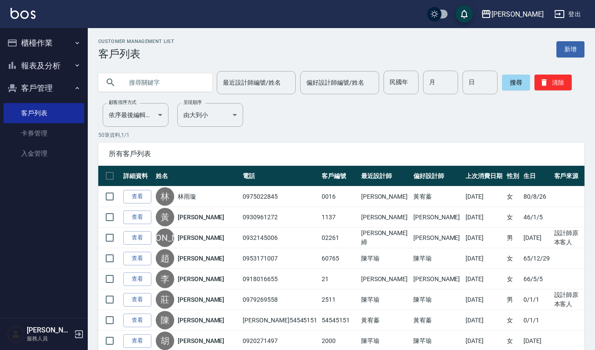
paste input "1070824"
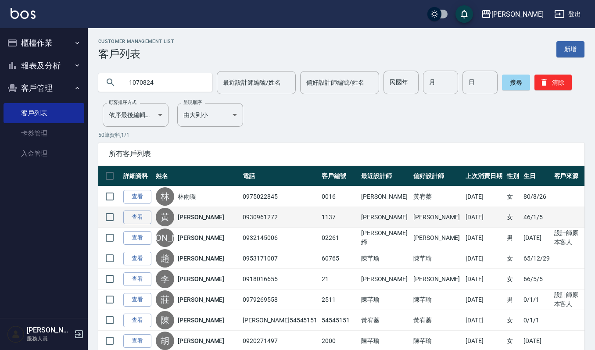
type input "1070824"
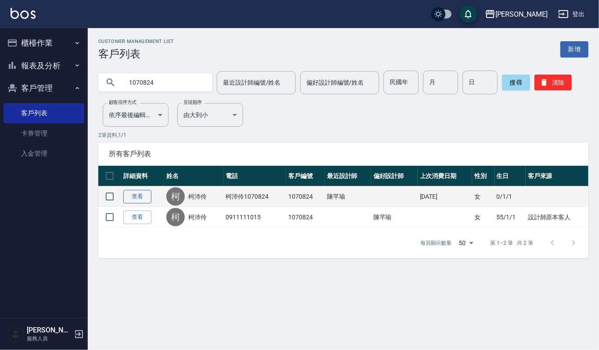
click at [134, 201] on link "查看" at bounding box center [137, 197] width 28 height 14
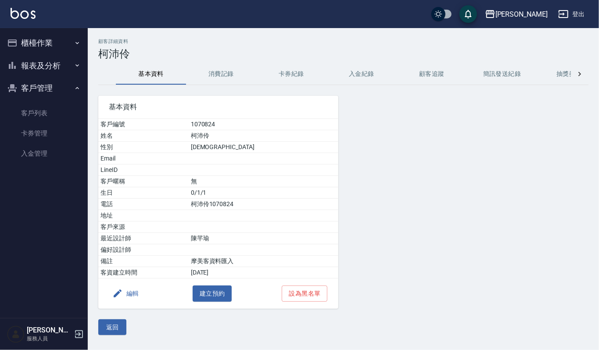
click at [209, 73] on button "消費記錄" at bounding box center [221, 74] width 70 height 21
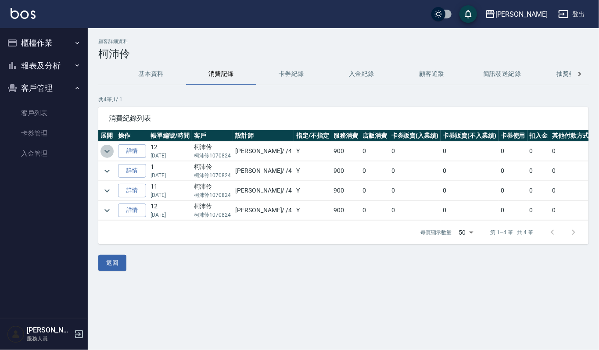
click at [107, 150] on icon "expand row" at bounding box center [107, 151] width 11 height 11
